Goal: Find specific page/section: Find specific page/section

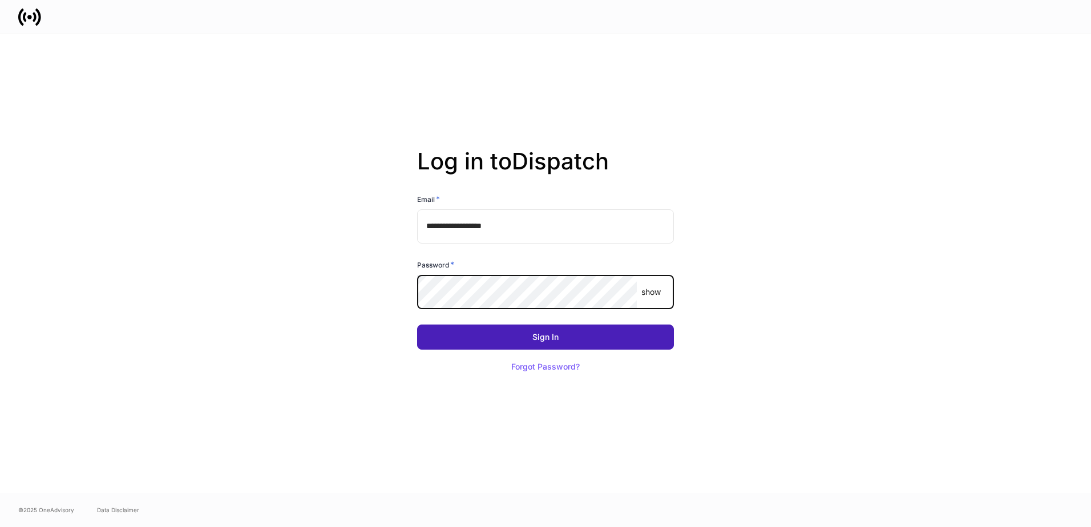
click at [571, 342] on button "Sign In" at bounding box center [545, 337] width 257 height 25
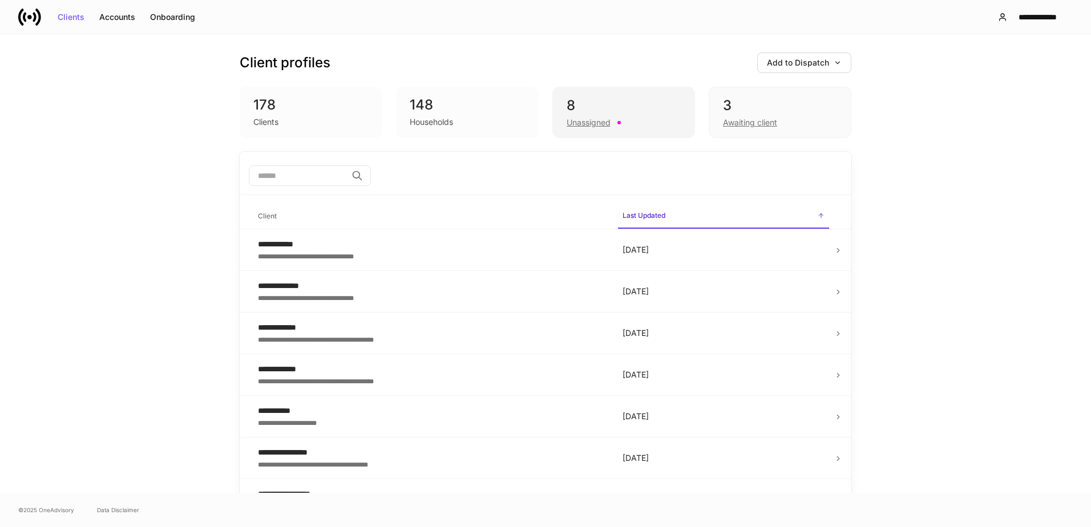
click at [602, 103] on div "8" at bounding box center [624, 105] width 114 height 18
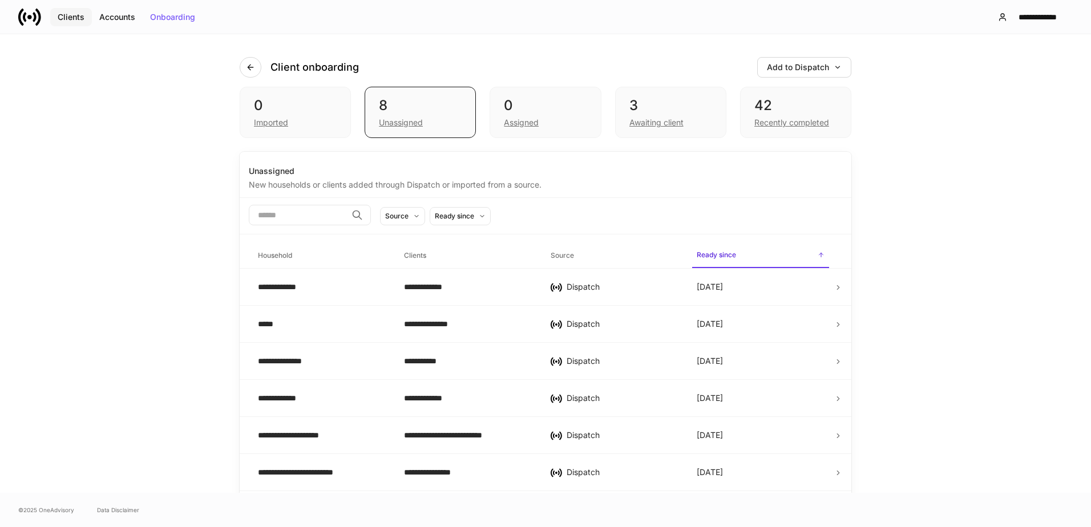
click at [79, 15] on div "Clients" at bounding box center [71, 17] width 27 height 8
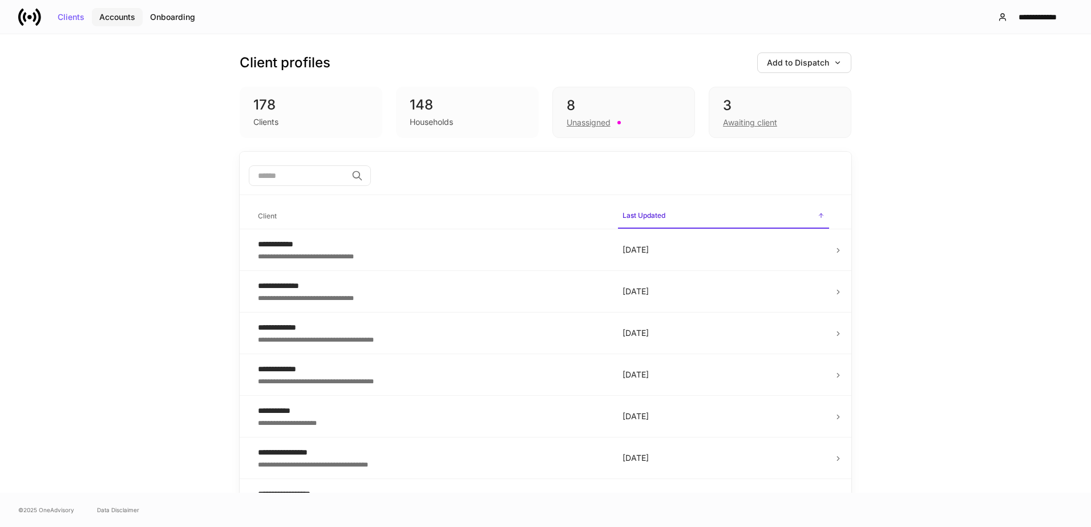
click at [126, 15] on div "Accounts" at bounding box center [117, 17] width 36 height 8
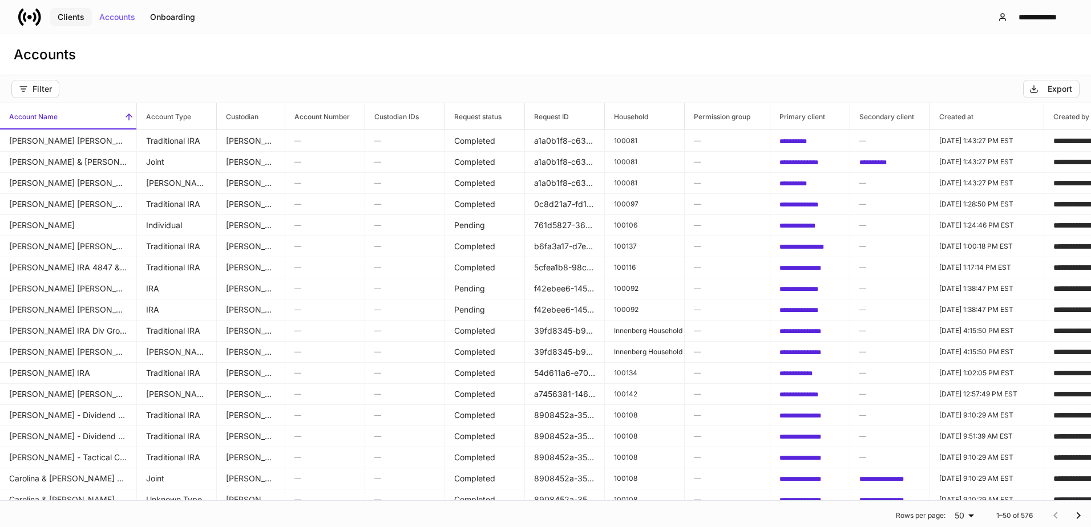
click at [76, 15] on div "Clients" at bounding box center [71, 17] width 27 height 8
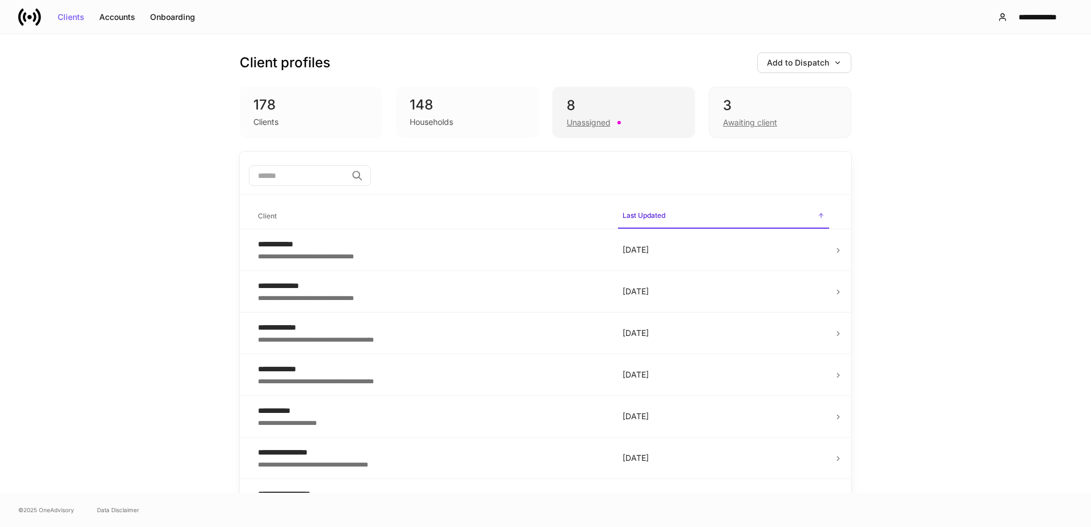
click at [619, 111] on div "8" at bounding box center [624, 105] width 114 height 18
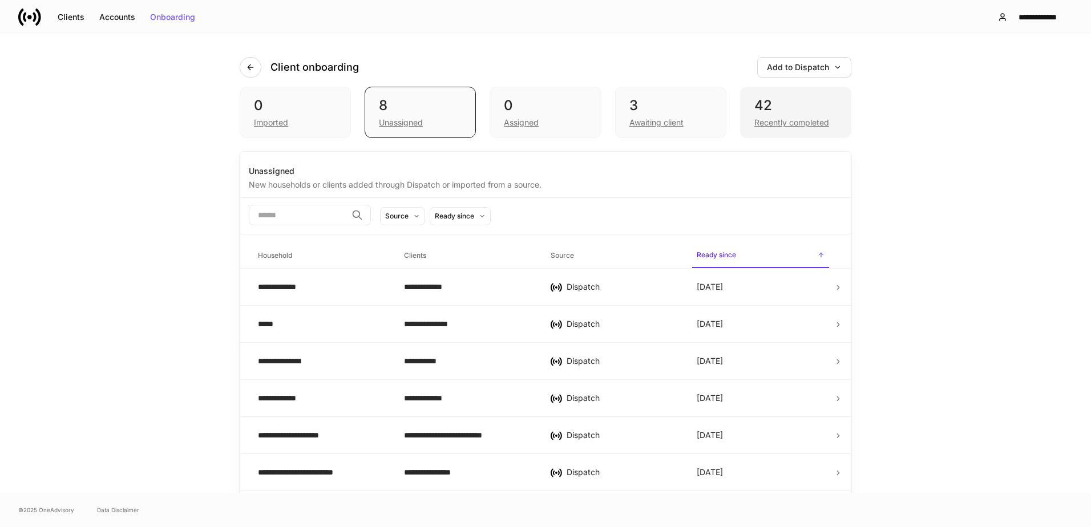
click at [784, 106] on div "42" at bounding box center [795, 105] width 83 height 18
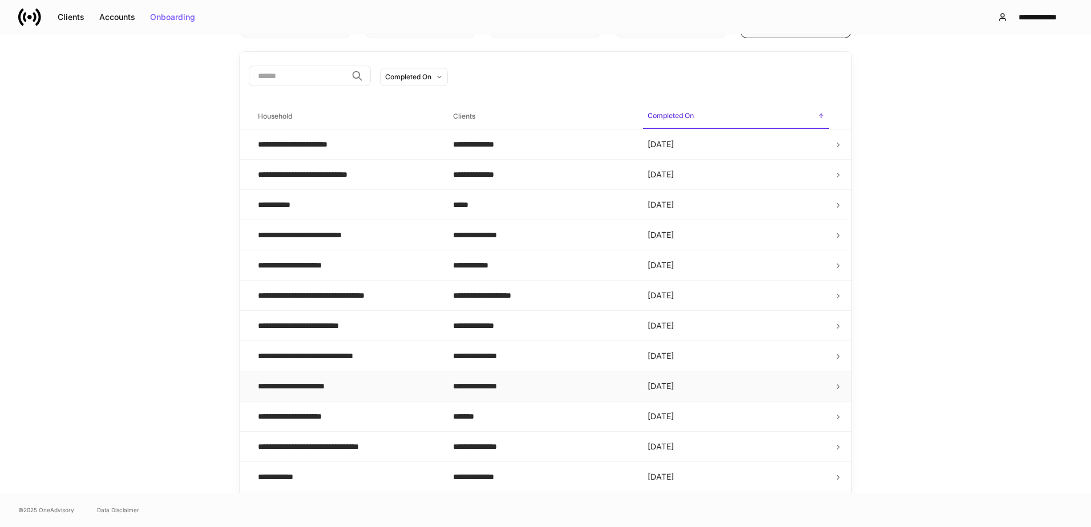
scroll to position [114, 0]
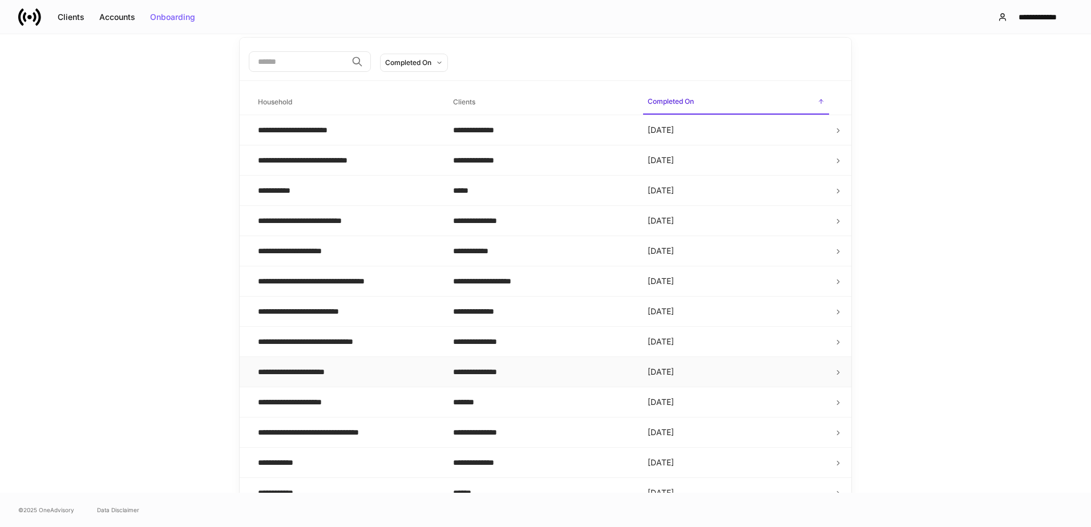
click at [342, 373] on div "**********" at bounding box center [346, 371] width 177 height 11
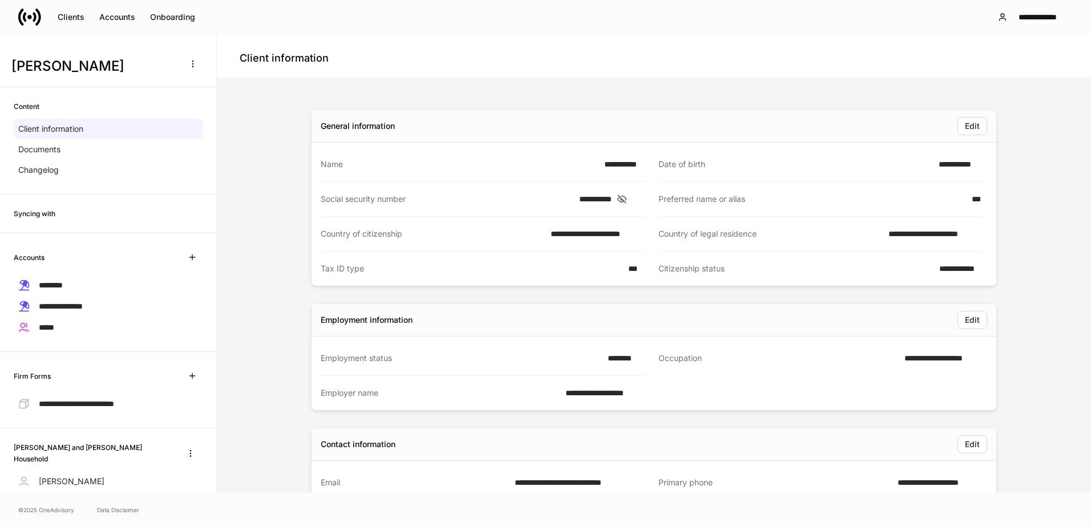
scroll to position [46, 0]
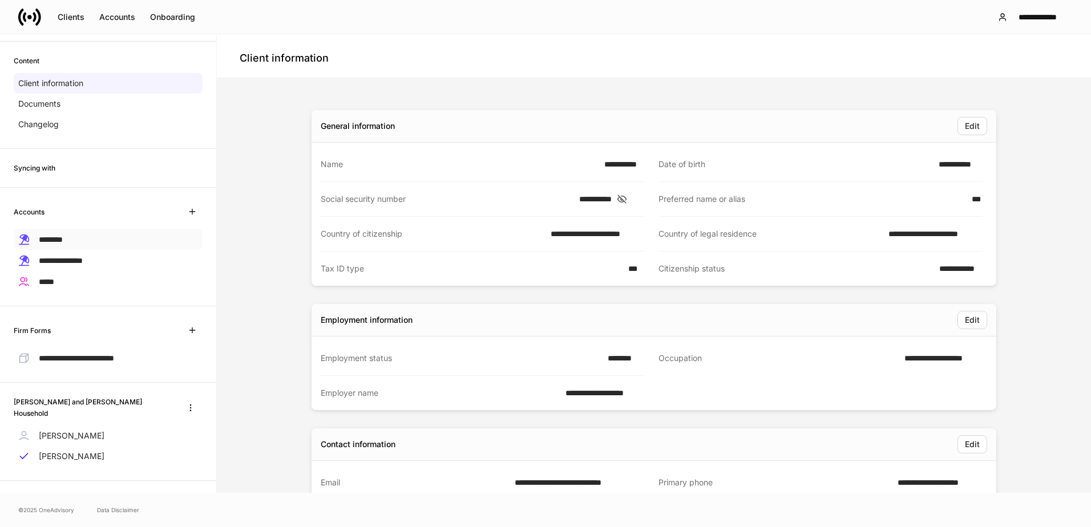
click at [86, 239] on div "********" at bounding box center [108, 239] width 189 height 21
